Goal: Transaction & Acquisition: Purchase product/service

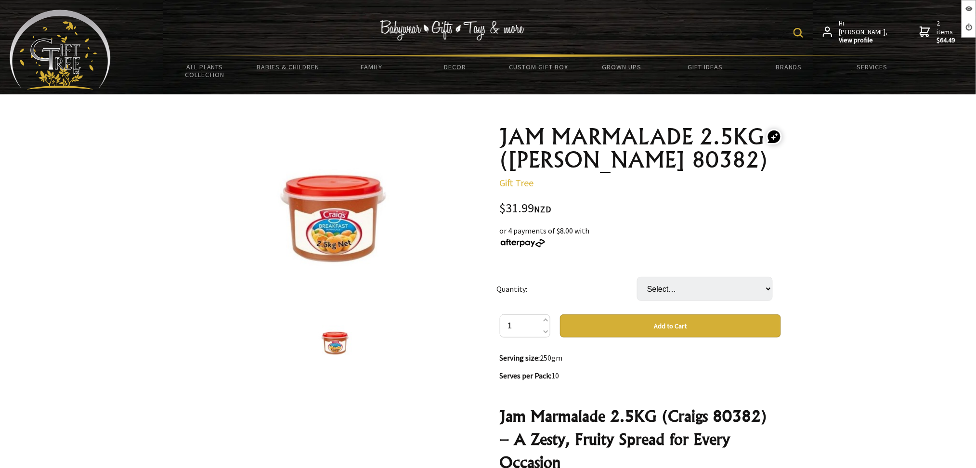
click at [689, 284] on select "Select… 1 PAI 1 CTN (3 PAI) (+ $63.98)" at bounding box center [705, 289] width 136 height 24
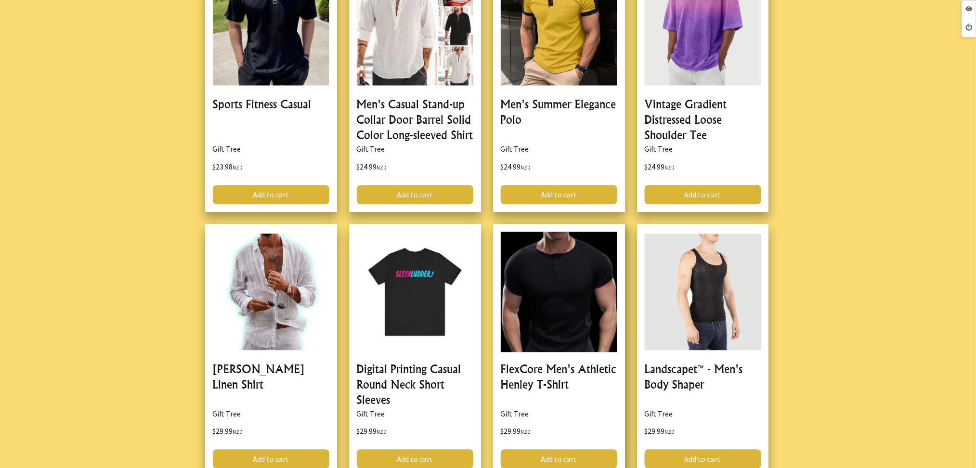
scroll to position [706, 0]
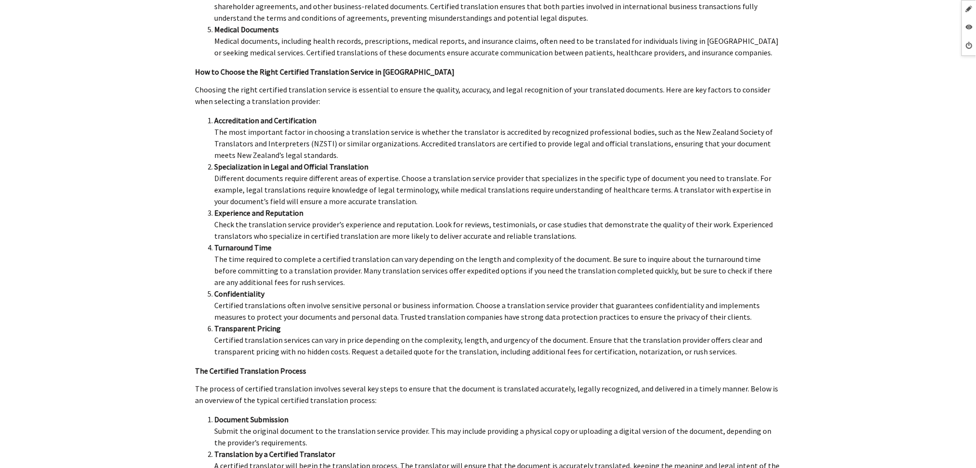
scroll to position [771, 0]
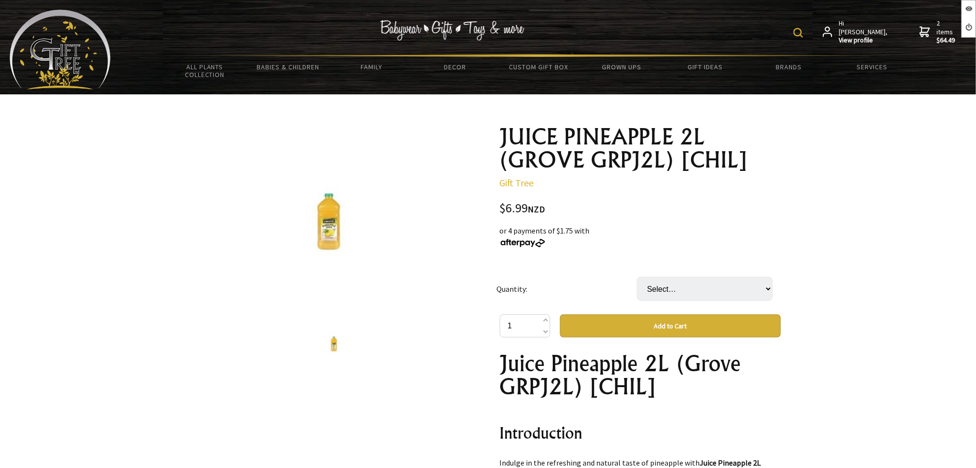
click at [669, 281] on td "Select… BTL CTN(6xBTL) (+ $34.95)" at bounding box center [707, 288] width 141 height 51
drag, startPoint x: 671, startPoint y: 291, endPoint x: 673, endPoint y: 297, distance: 6.3
click at [672, 294] on select "Select… BTL CTN(6xBTL) (+ $34.95)" at bounding box center [705, 289] width 136 height 24
select select "BTL"
click at [637, 277] on select "Select… BTL CTN(6xBTL) (+ $34.95)" at bounding box center [705, 289] width 136 height 24
